Goal: Transaction & Acquisition: Download file/media

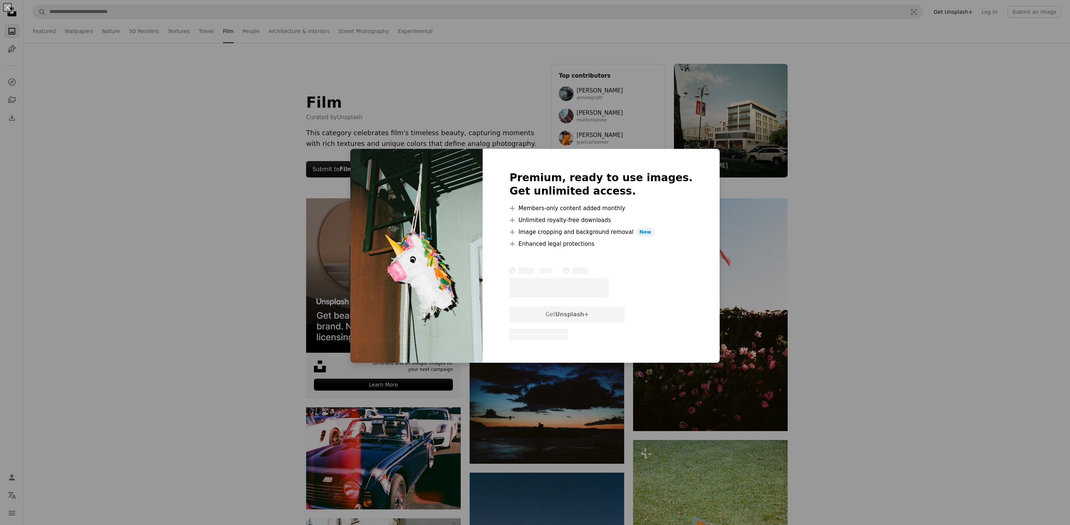
scroll to position [60, 0]
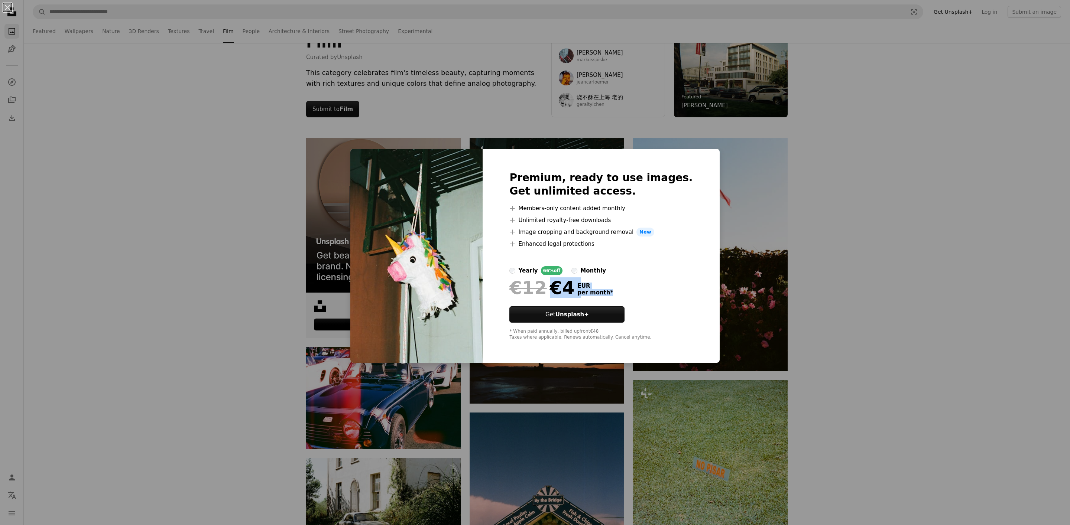
drag, startPoint x: 535, startPoint y: 291, endPoint x: 615, endPoint y: 291, distance: 80.3
click at [615, 291] on div "€12 €4 EUR per month *" at bounding box center [600, 287] width 183 height 19
click at [663, 105] on div "An X shape Premium, ready to use images. Get unlimited access. A plus sign Memb…" at bounding box center [535, 262] width 1070 height 525
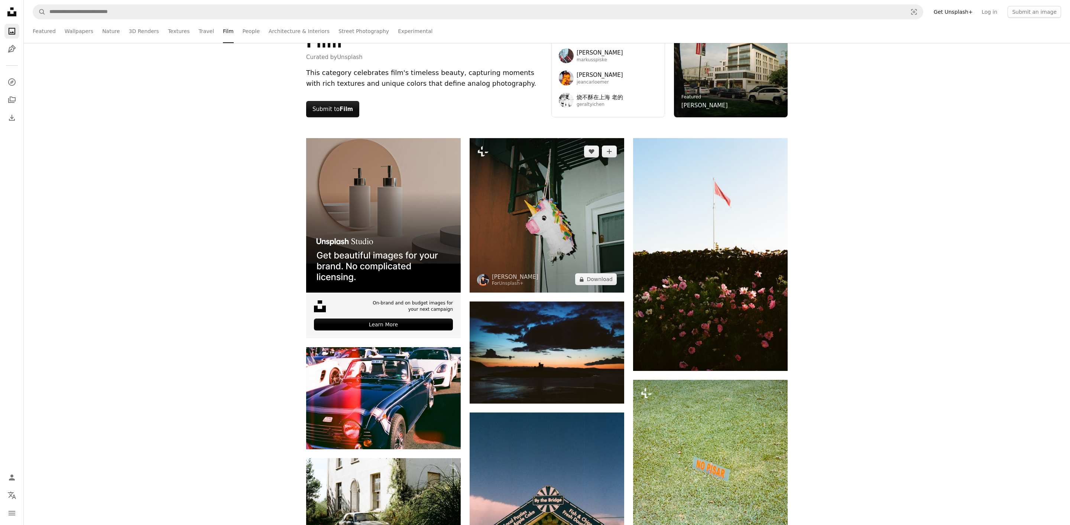
click at [538, 195] on img at bounding box center [547, 215] width 155 height 155
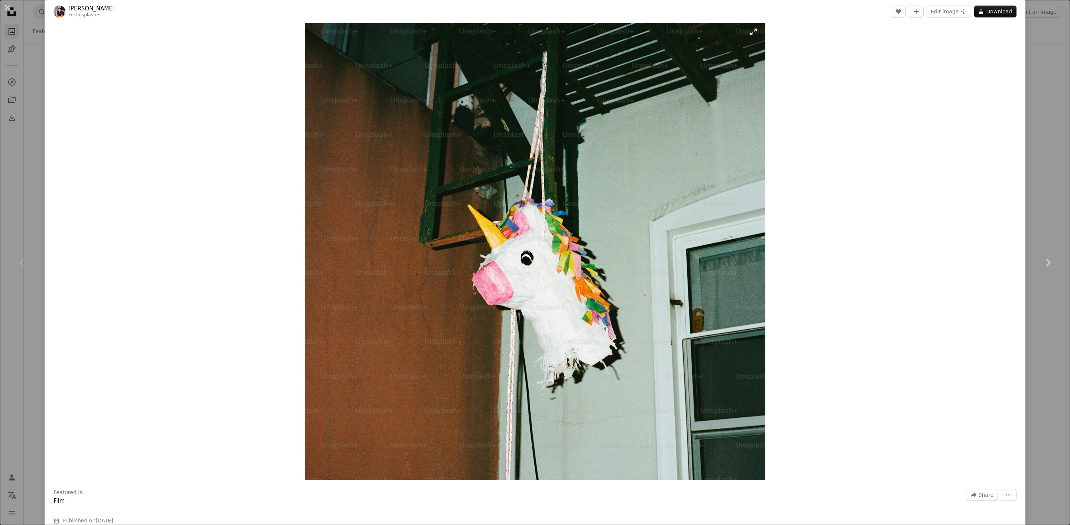
scroll to position [11, 0]
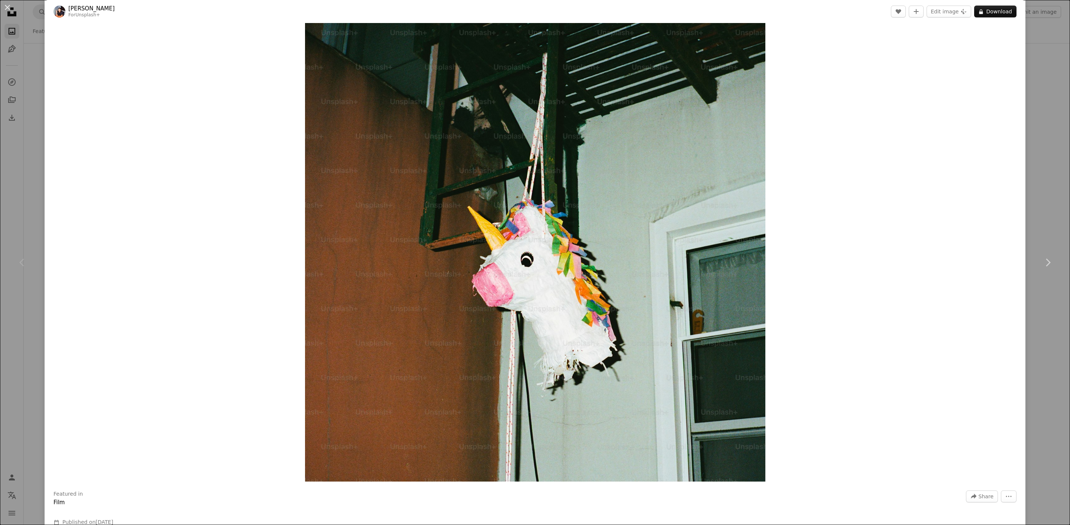
click at [1029, 146] on div "An X shape Chevron left Chevron right [PERSON_NAME] For Unsplash+ A heart A plu…" at bounding box center [535, 262] width 1070 height 525
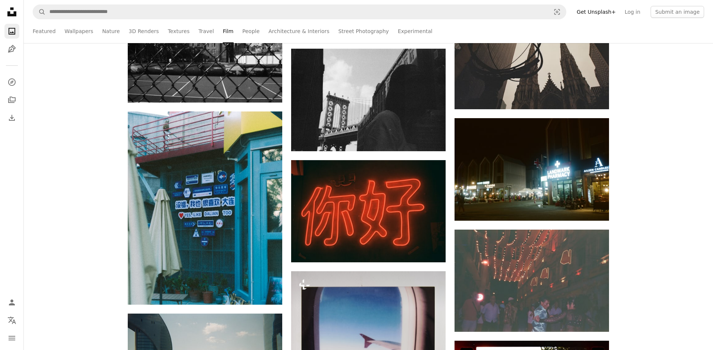
scroll to position [2564, 0]
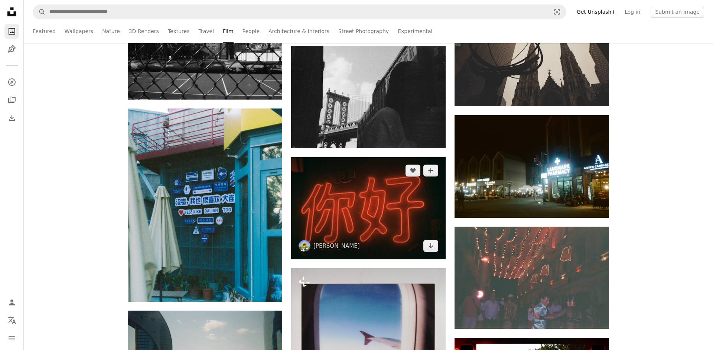
click at [386, 221] on img at bounding box center [368, 208] width 155 height 102
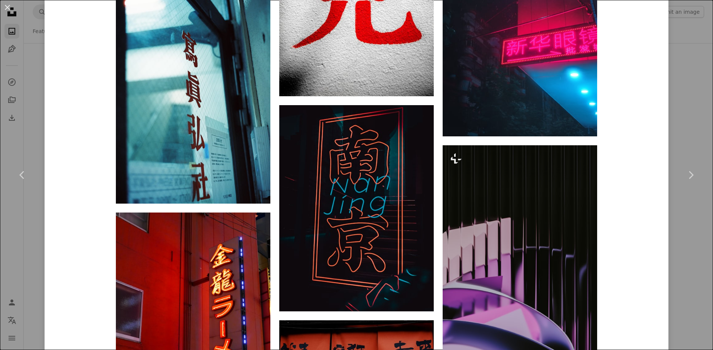
scroll to position [7028, 0]
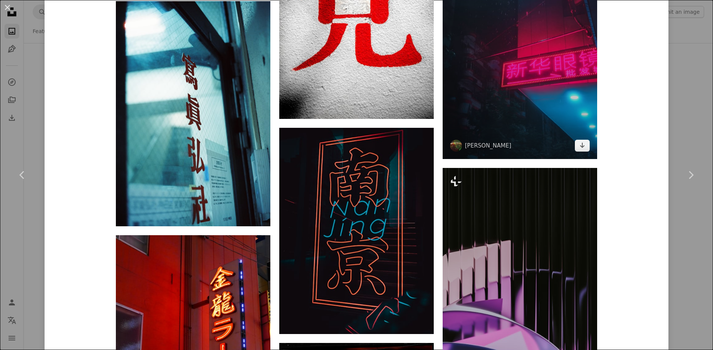
click at [466, 105] on img at bounding box center [520, 33] width 155 height 252
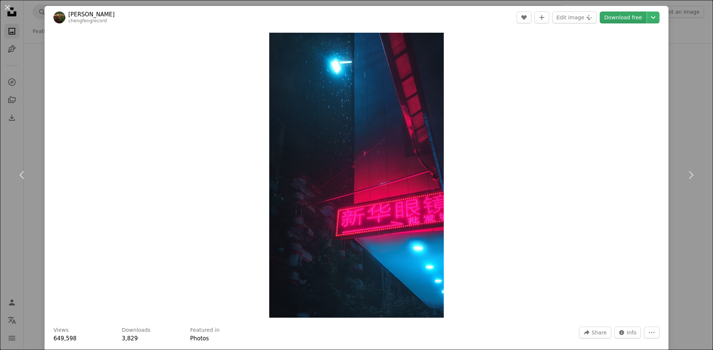
click at [626, 12] on link "Download free" at bounding box center [623, 18] width 47 height 12
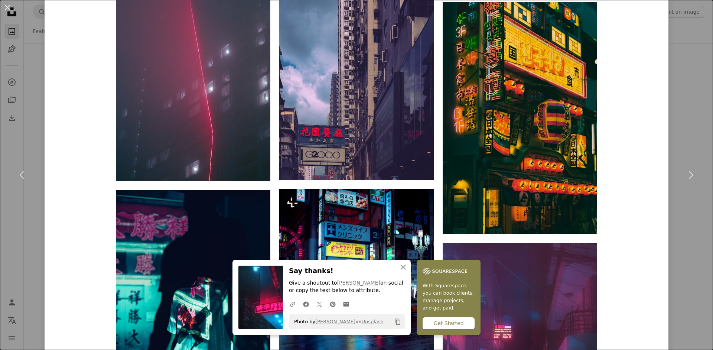
scroll to position [3064, 0]
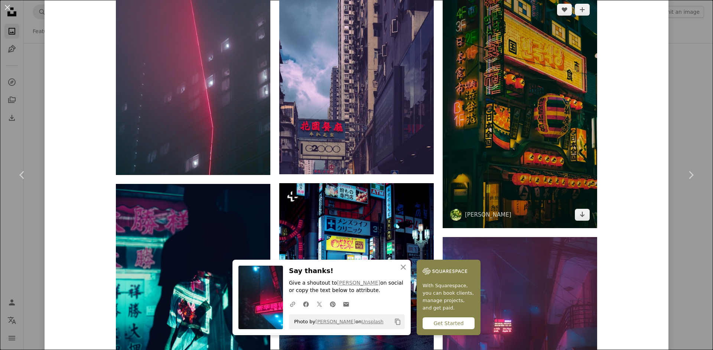
click at [477, 95] on img at bounding box center [520, 112] width 155 height 232
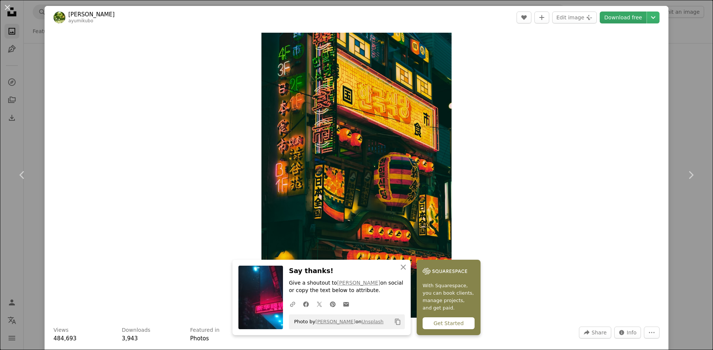
click at [623, 20] on link "Download free" at bounding box center [623, 18] width 47 height 12
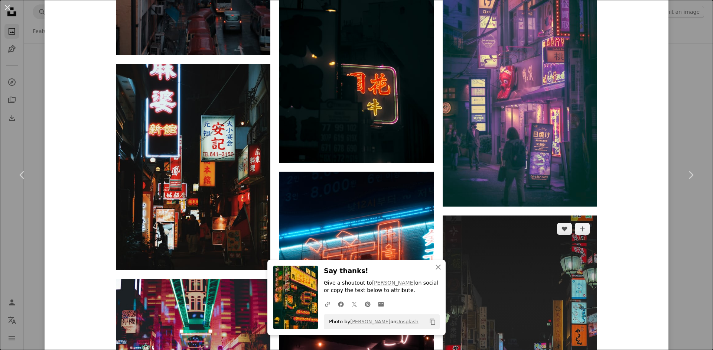
scroll to position [5042, 0]
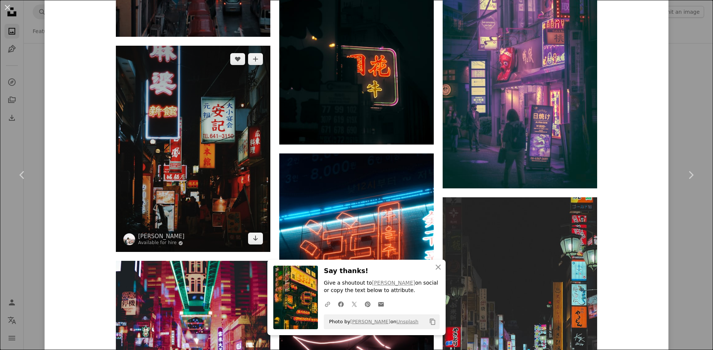
click at [221, 115] on img at bounding box center [193, 149] width 155 height 206
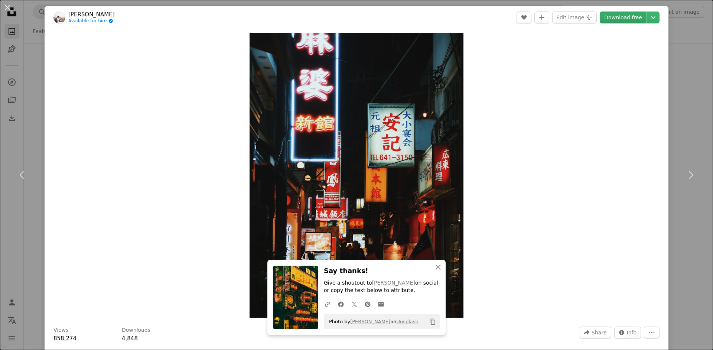
click at [619, 19] on link "Download free" at bounding box center [623, 18] width 47 height 12
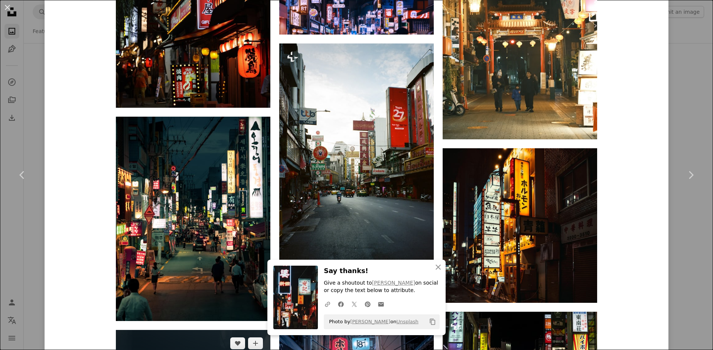
scroll to position [2665, 0]
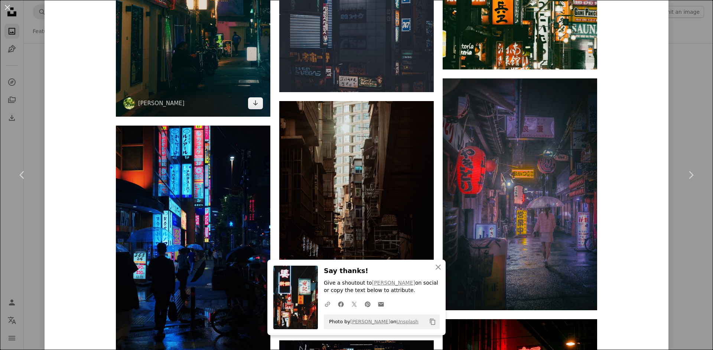
scroll to position [7095, 0]
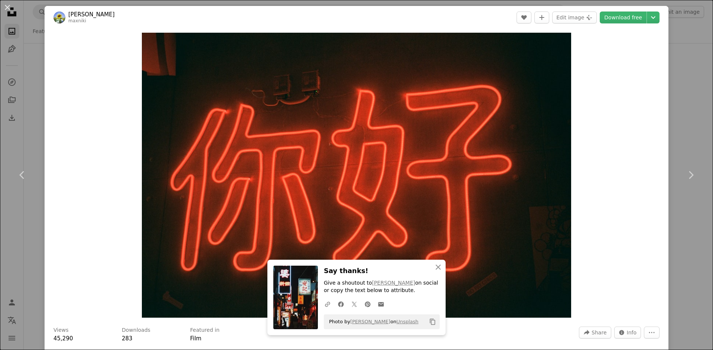
click at [680, 91] on div "An X shape Chevron left Chevron right [PERSON_NAME] maxniki A heart A plus sign…" at bounding box center [356, 175] width 713 height 350
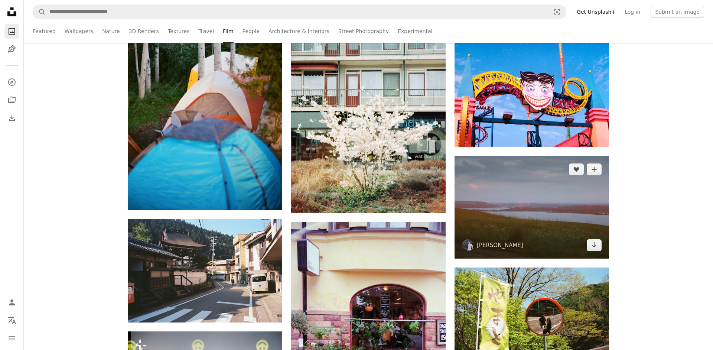
scroll to position [4476, 0]
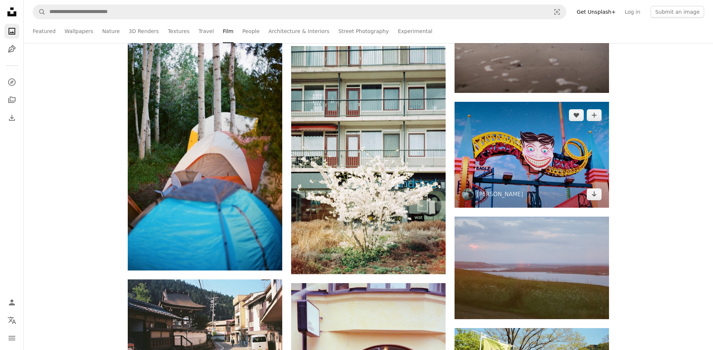
click at [539, 165] on img at bounding box center [532, 155] width 155 height 106
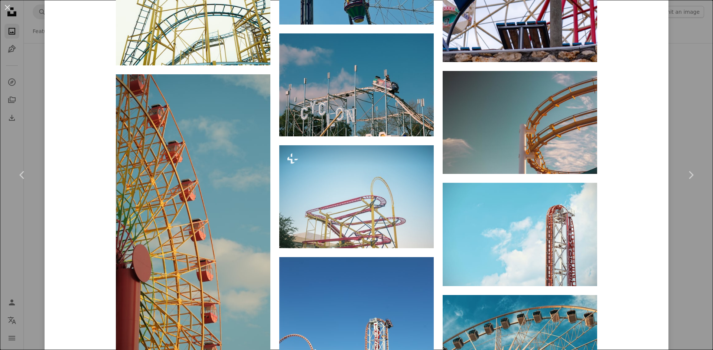
scroll to position [2130, 0]
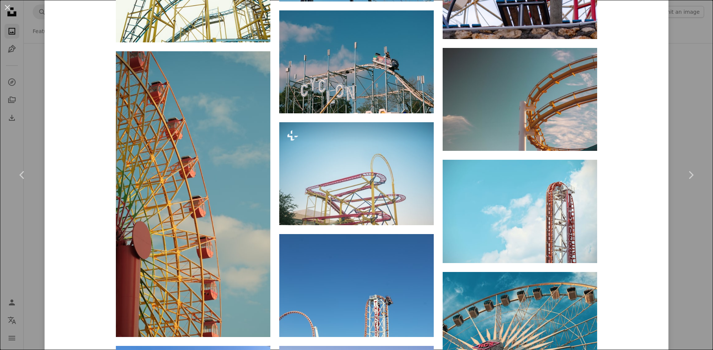
click at [684, 78] on div "An X shape Chevron left Chevron right [PERSON_NAME] anniespratt A heart A plus …" at bounding box center [356, 175] width 713 height 350
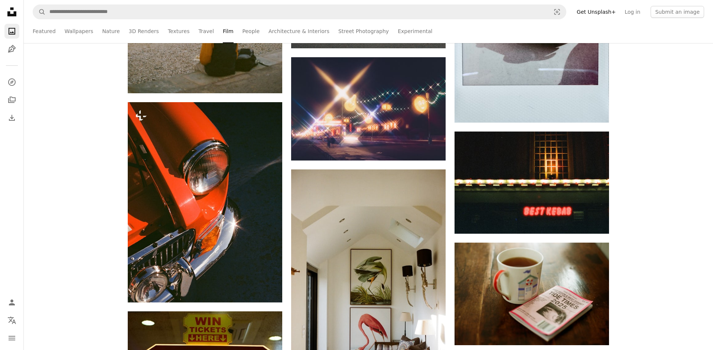
scroll to position [11252, 0]
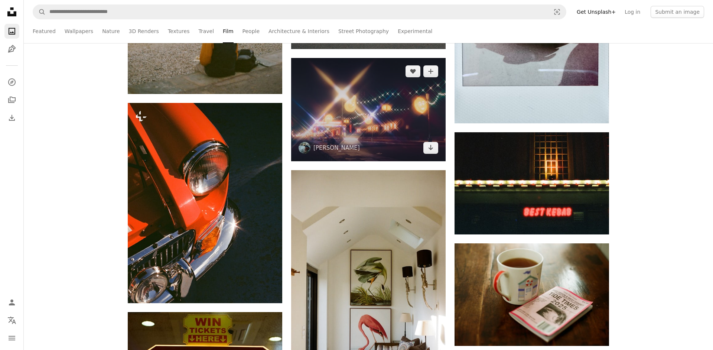
click at [393, 108] on img at bounding box center [368, 110] width 155 height 104
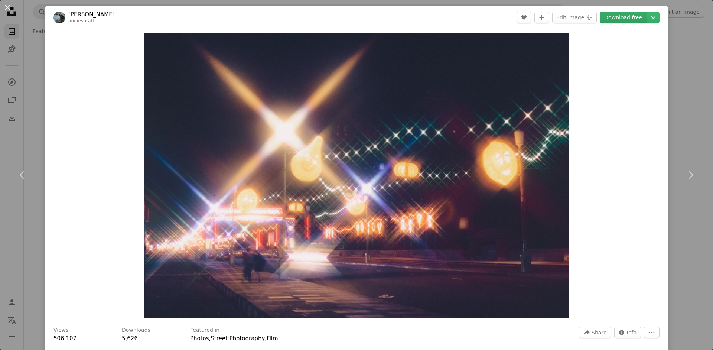
click at [627, 20] on link "Download free" at bounding box center [623, 18] width 47 height 12
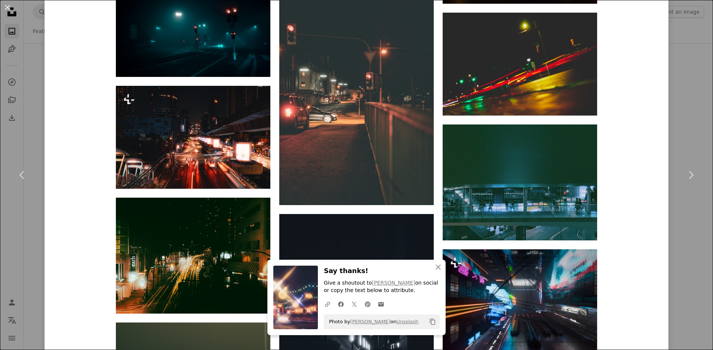
scroll to position [2123, 0]
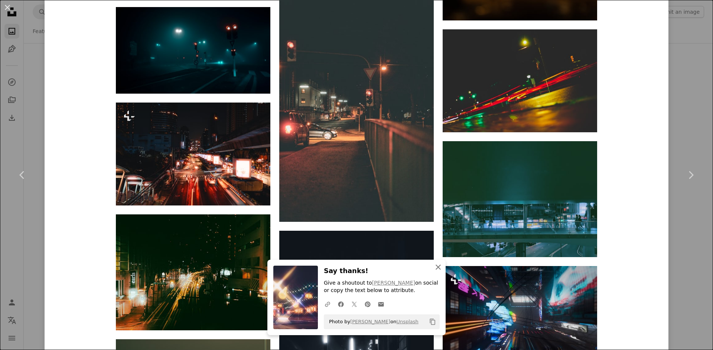
click at [441, 267] on icon "An X shape" at bounding box center [438, 267] width 9 height 9
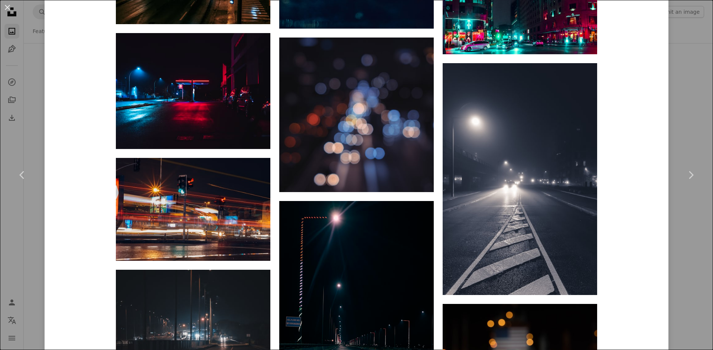
scroll to position [5565, 0]
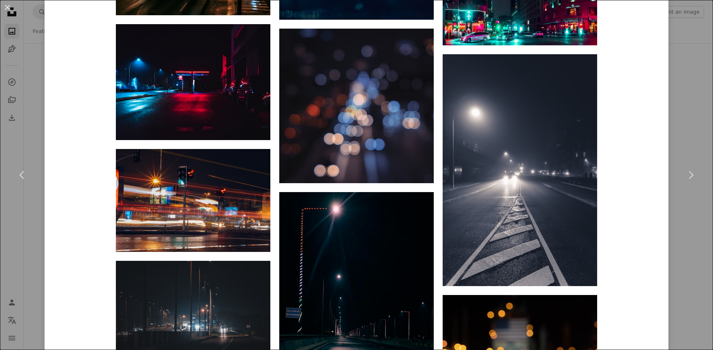
click at [687, 66] on div "An X shape Chevron left Chevron right [PERSON_NAME] anniespratt A heart A plus …" at bounding box center [356, 175] width 713 height 350
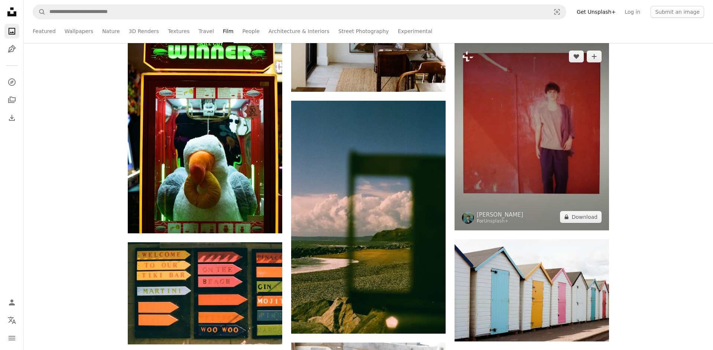
scroll to position [11564, 0]
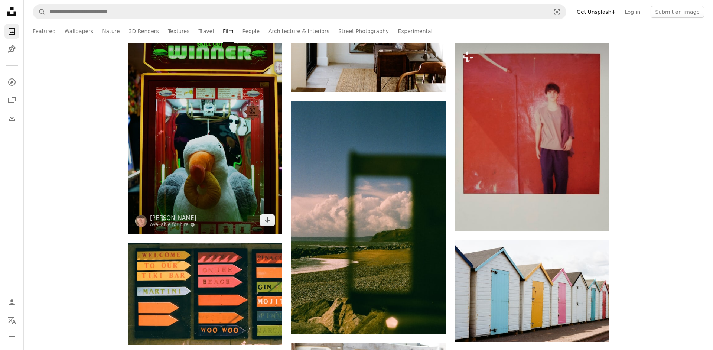
click at [222, 155] on img at bounding box center [205, 117] width 155 height 233
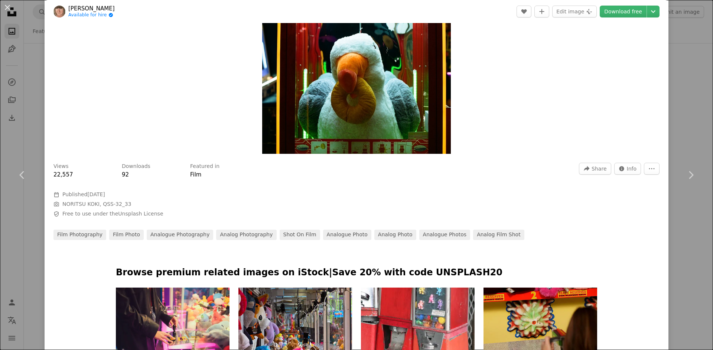
scroll to position [218, 0]
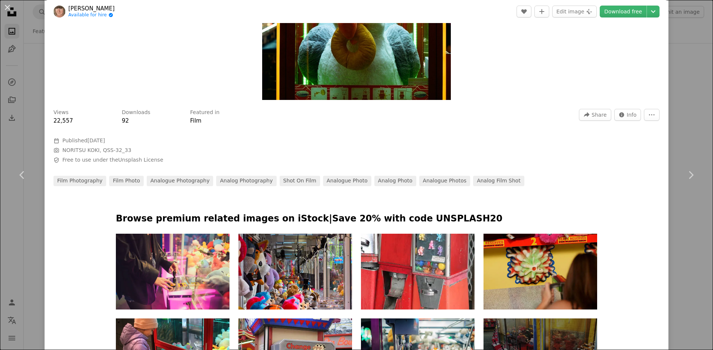
click at [690, 111] on div "An X shape Chevron left Chevron right [PERSON_NAME] Available for hire A checkm…" at bounding box center [356, 175] width 713 height 350
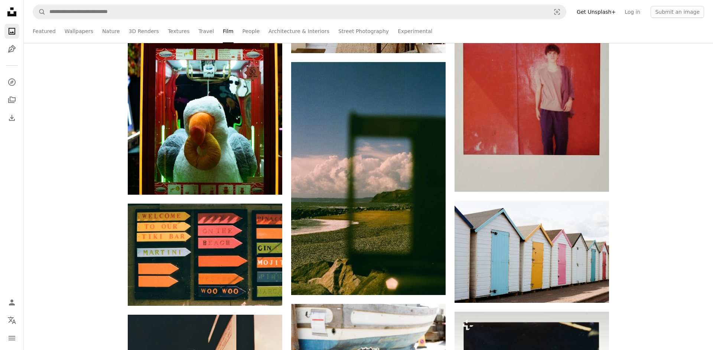
scroll to position [11605, 0]
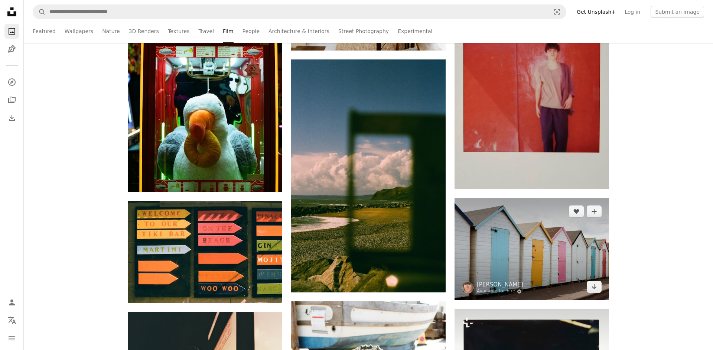
click at [510, 259] on img at bounding box center [532, 249] width 155 height 102
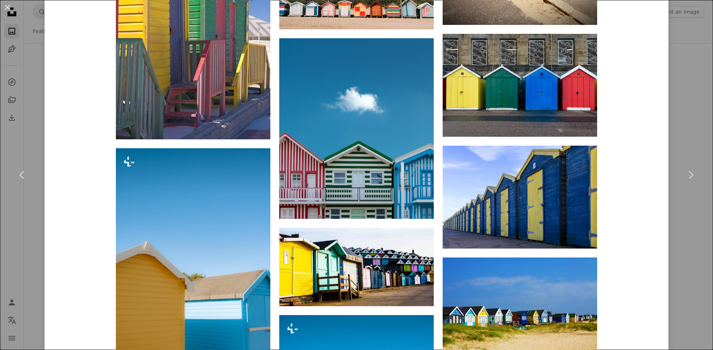
scroll to position [3517, 0]
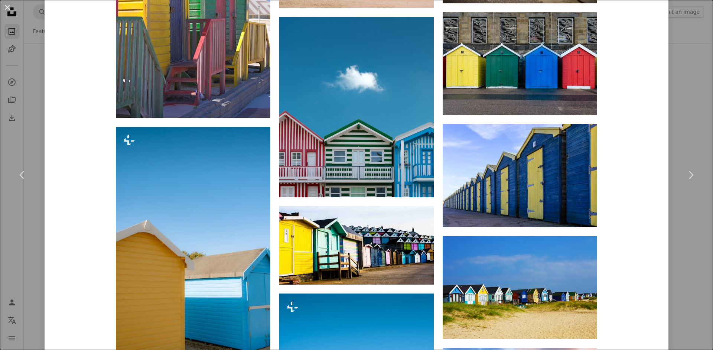
click at [672, 76] on div "An X shape Chevron left Chevron right [PERSON_NAME] Available for hire A checkm…" at bounding box center [356, 175] width 713 height 350
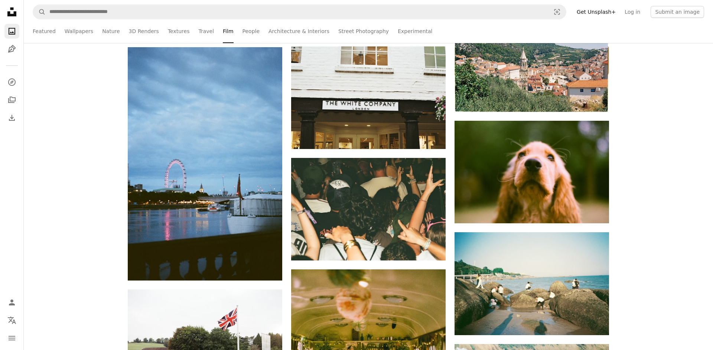
scroll to position [12213, 0]
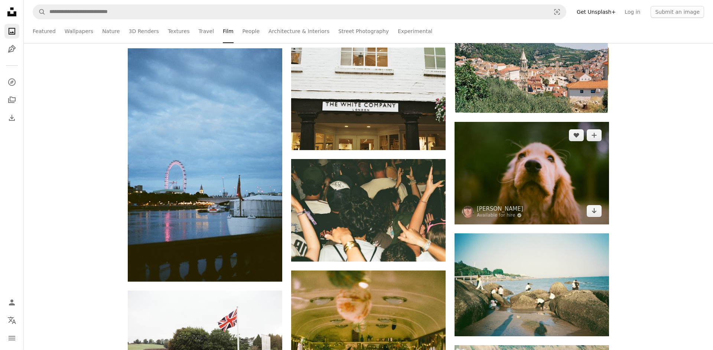
click at [543, 167] on img at bounding box center [532, 173] width 155 height 102
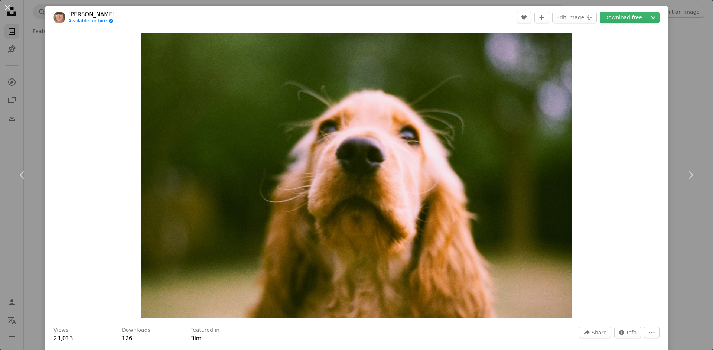
click at [678, 113] on div "An X shape Chevron left Chevron right [PERSON_NAME] Available for hire A checkm…" at bounding box center [356, 175] width 713 height 350
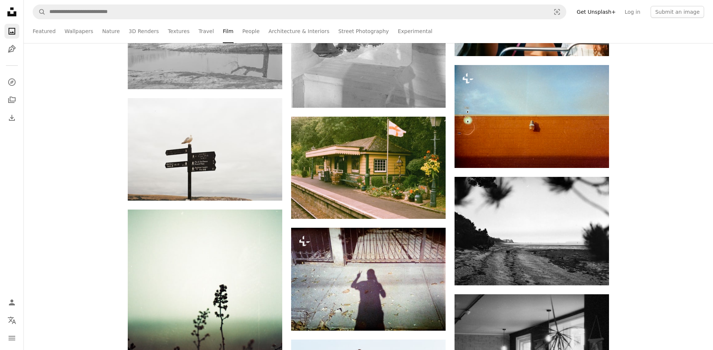
scroll to position [19331, 0]
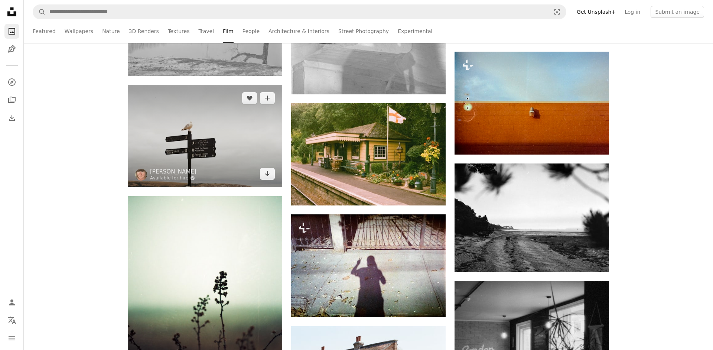
click at [260, 146] on img at bounding box center [205, 136] width 155 height 102
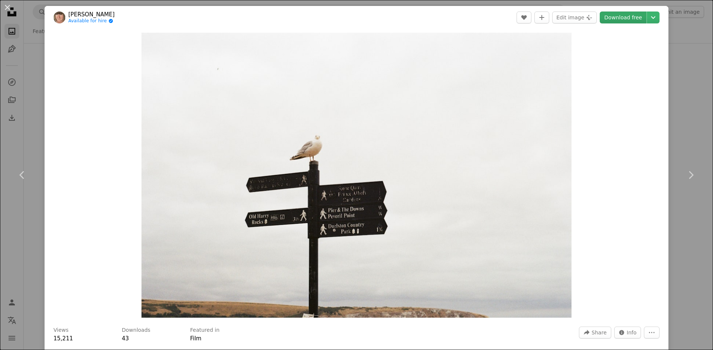
click at [613, 16] on link "Download free" at bounding box center [623, 18] width 47 height 12
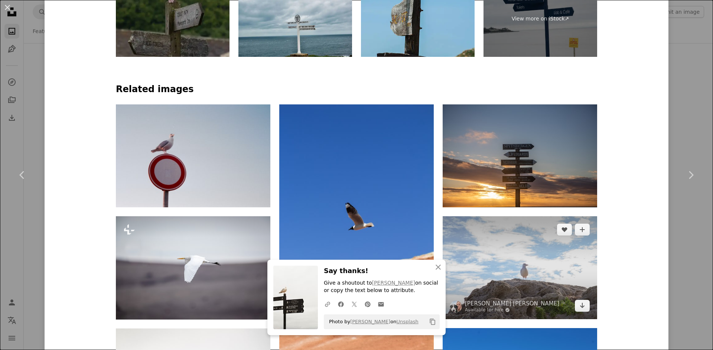
scroll to position [567, 0]
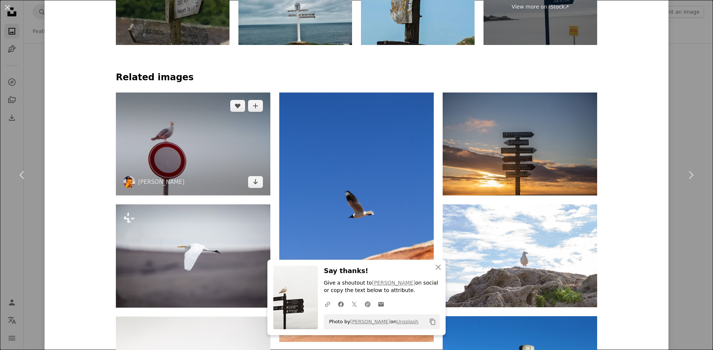
click at [214, 159] on img at bounding box center [193, 144] width 155 height 103
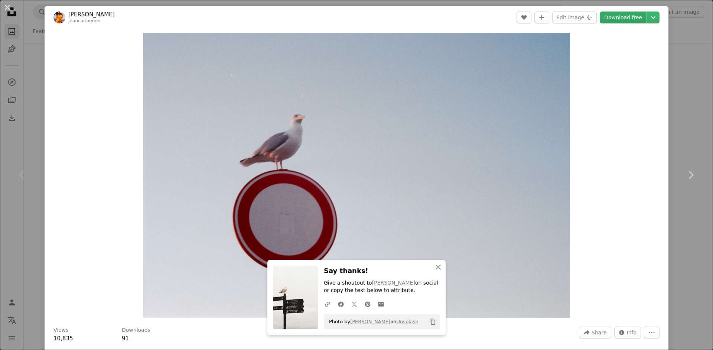
click at [622, 17] on link "Download free" at bounding box center [623, 18] width 47 height 12
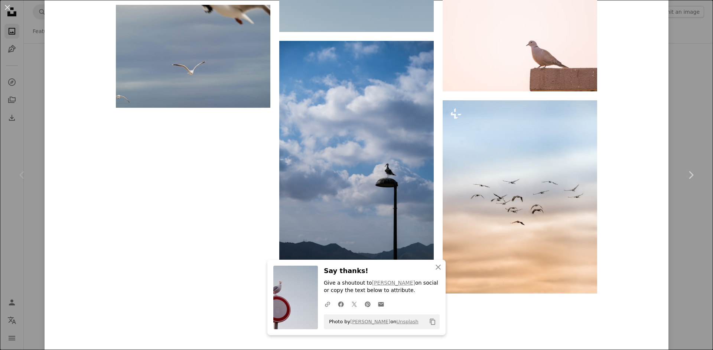
scroll to position [1574, 0]
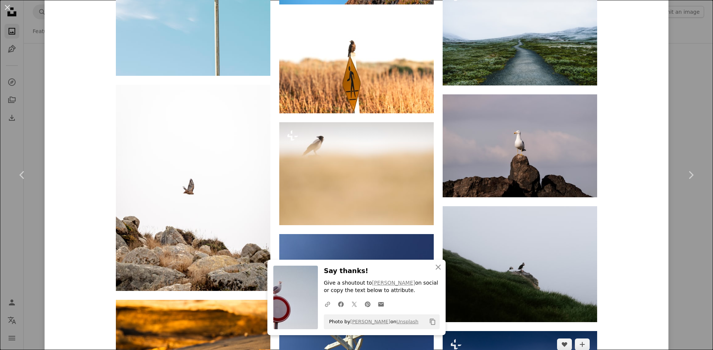
scroll to position [1949, 0]
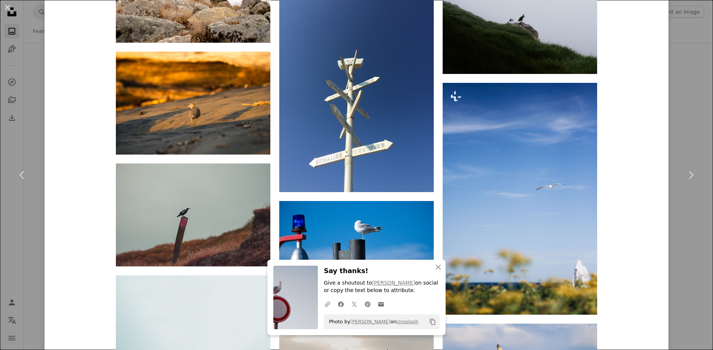
click at [684, 78] on div "An X shape Chevron left Chevron right [PERSON_NAME] Available for hire A checkm…" at bounding box center [356, 175] width 713 height 350
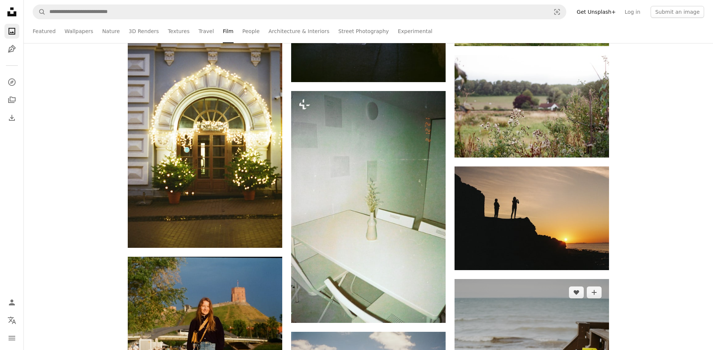
scroll to position [22293, 0]
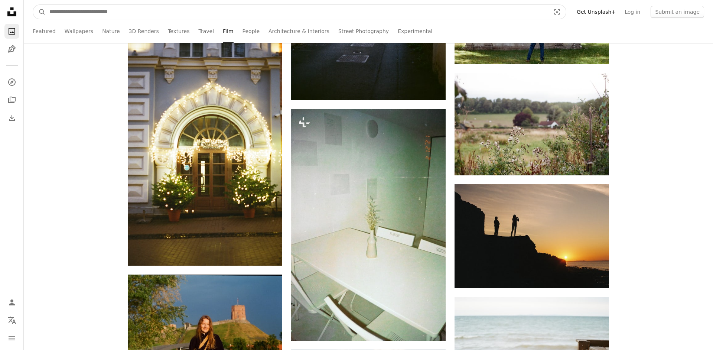
click at [245, 17] on input "Find visuals sitewide" at bounding box center [297, 12] width 503 height 14
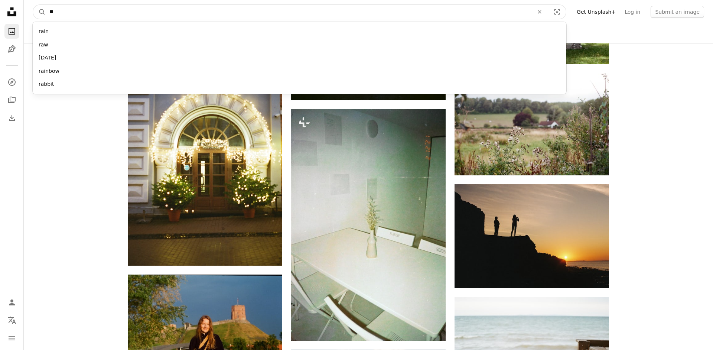
type input "***"
click at [39, 12] on button "A magnifying glass" at bounding box center [39, 12] width 13 height 14
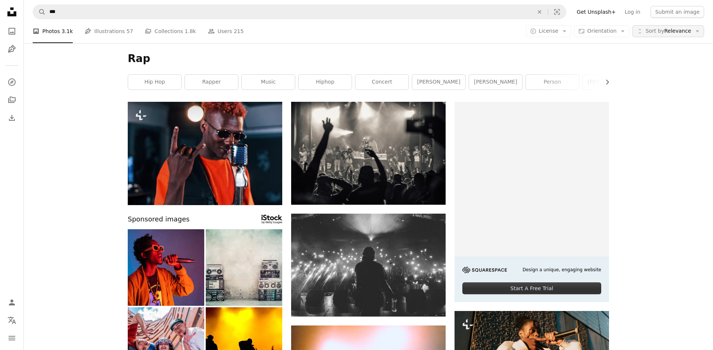
click at [676, 34] on span "Sort by Relevance" at bounding box center [669, 30] width 46 height 7
click at [652, 77] on span "Newest" at bounding box center [670, 76] width 45 height 7
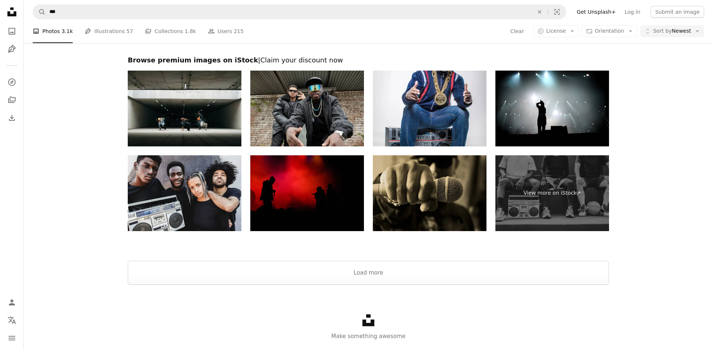
scroll to position [1334, 0]
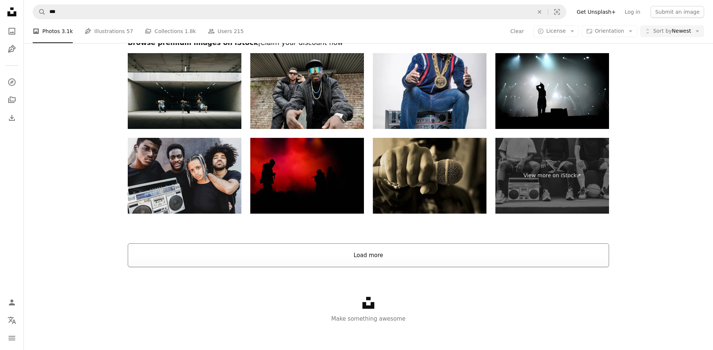
click at [477, 265] on button "Load more" at bounding box center [369, 255] width 482 height 24
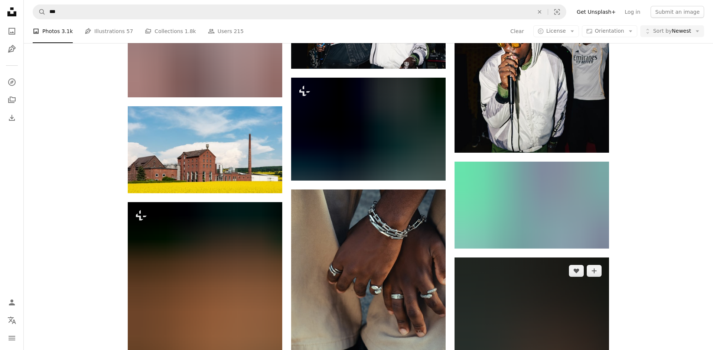
scroll to position [1827, 0]
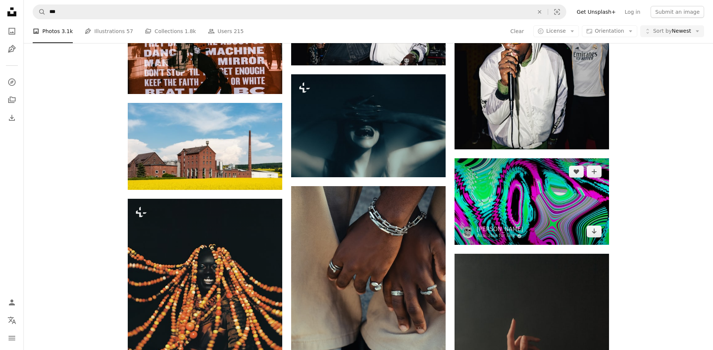
click at [521, 196] on img at bounding box center [532, 201] width 155 height 87
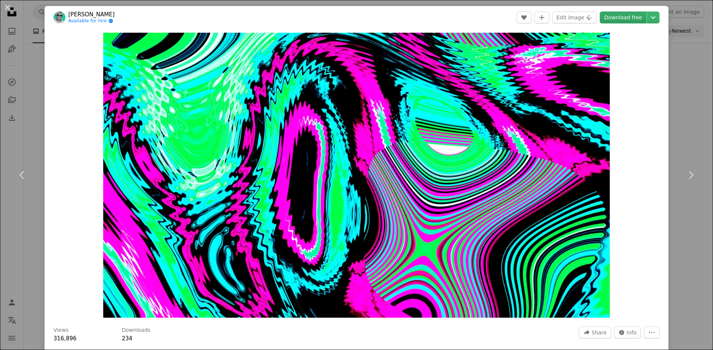
click at [624, 20] on link "Download free" at bounding box center [623, 18] width 47 height 12
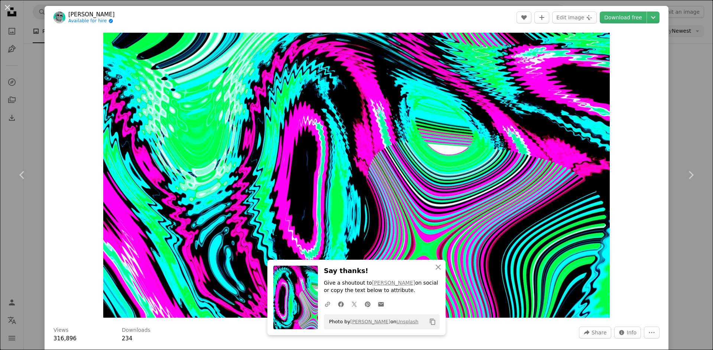
click at [687, 80] on div "An X shape Chevron left Chevron right [PERSON_NAME] Available for hire A checkm…" at bounding box center [356, 175] width 713 height 350
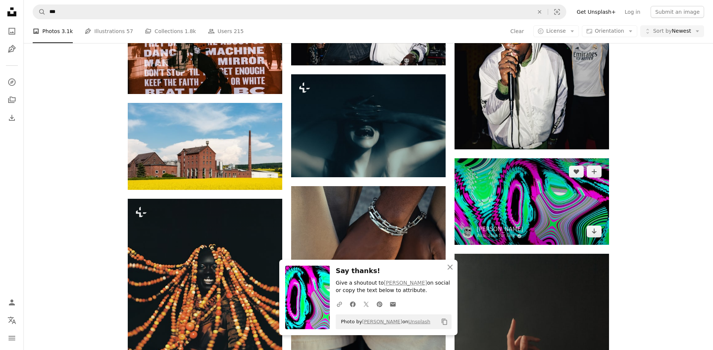
click at [576, 202] on img at bounding box center [532, 201] width 155 height 87
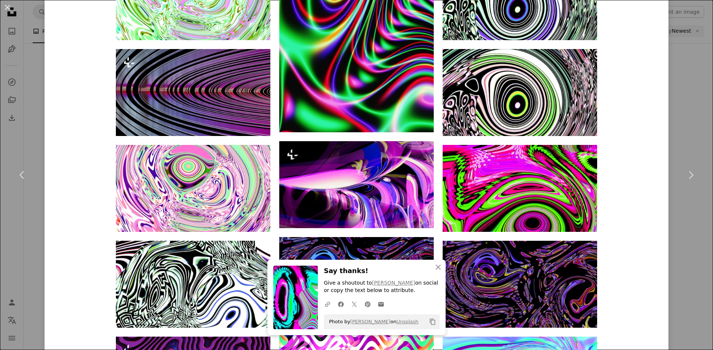
scroll to position [1059, 0]
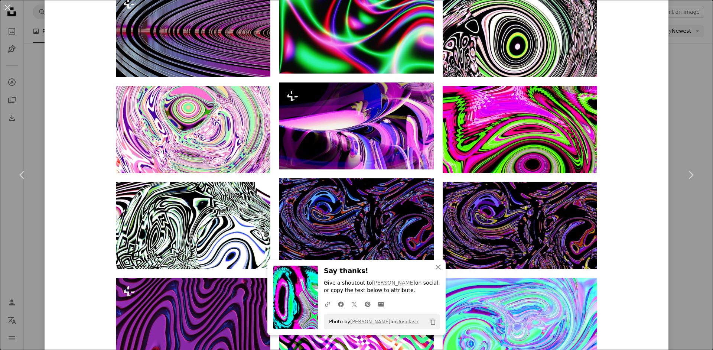
click at [671, 61] on div "An X shape Chevron left Chevron right [PERSON_NAME] Available for hire A checkm…" at bounding box center [356, 175] width 713 height 350
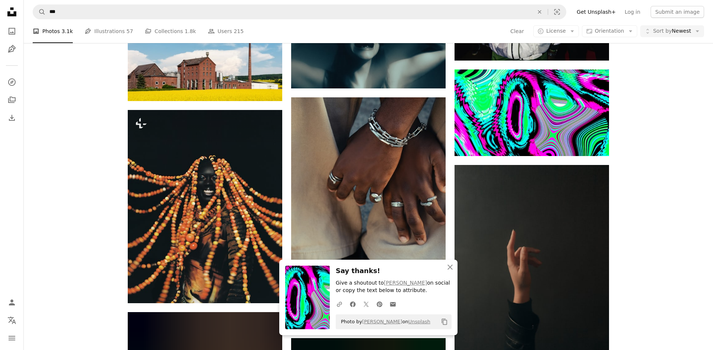
scroll to position [1916, 0]
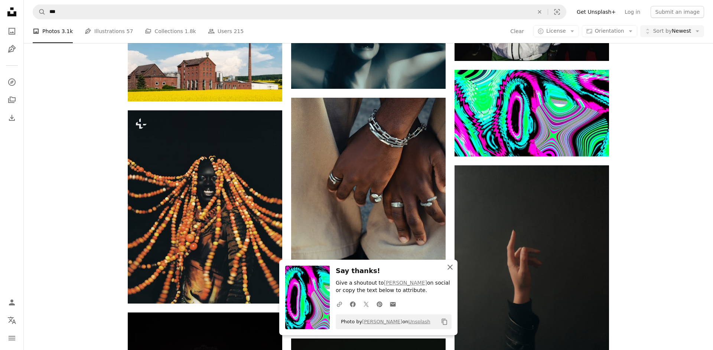
click at [450, 265] on icon "An X shape" at bounding box center [450, 267] width 9 height 9
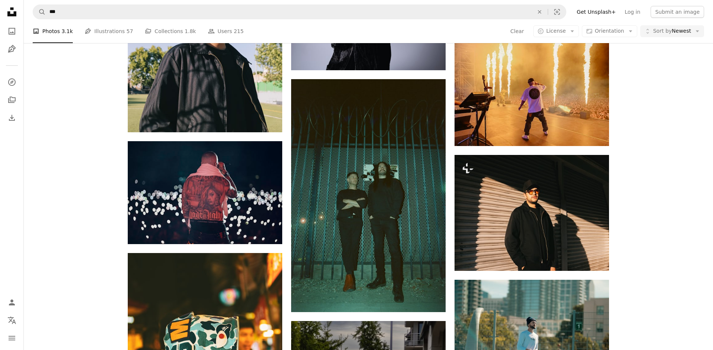
scroll to position [14025, 0]
